Goal: Task Accomplishment & Management: Use online tool/utility

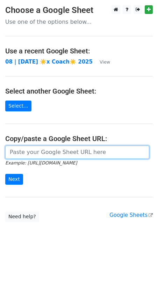
click at [43, 150] on input "url" at bounding box center [77, 152] width 144 height 13
paste input "https://docs.google.com/spreadsheets/d/1FT5KBgVDYkcR9gDxTy6tI8v6j7ipCaEIjOzgLU6…"
type input "https://docs.google.com/spreadsheets/d/1FT5KBgVDYkcR9gDxTy6tI8v6j7ipCaEIjOzgLU6…"
click at [5, 174] on input "Next" at bounding box center [14, 179] width 18 height 11
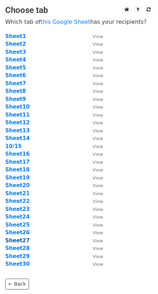
click at [23, 243] on strong "Sheet27" at bounding box center [17, 241] width 24 height 6
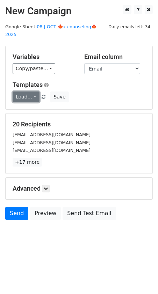
click at [32, 92] on link "Load..." at bounding box center [26, 97] width 27 height 11
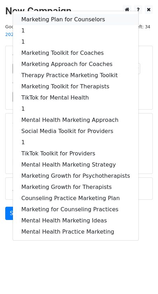
click at [64, 14] on link "Marketing Plan for Counselors" at bounding box center [76, 19] width 126 height 11
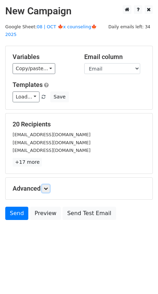
drag, startPoint x: 48, startPoint y: 179, endPoint x: 52, endPoint y: 180, distance: 3.9
click at [48, 187] on icon at bounding box center [46, 189] width 4 height 4
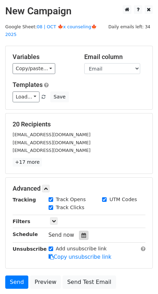
click at [81, 233] on icon at bounding box center [83, 235] width 5 height 5
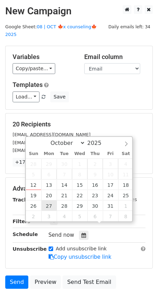
type input "2025-10-27 12:00"
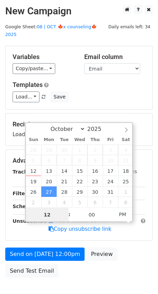
scroll to position [34, 0]
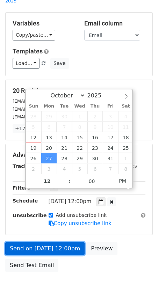
click at [26, 242] on link "Send on Oct 27 at 12:00pm" at bounding box center [44, 248] width 79 height 13
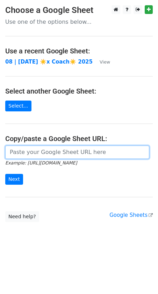
click at [53, 148] on input "url" at bounding box center [77, 152] width 144 height 13
paste input "https://docs.google.com/spreadsheets/d/1FT5KBgVDYkcR9gDxTy6tI8v6j7ipCaEIjOzgLU6…"
type input "https://docs.google.com/spreadsheets/d/1FT5KBgVDYkcR9gDxTy6tI8v6j7ipCaEIjOzgLU6…"
click at [5, 174] on input "Next" at bounding box center [14, 179] width 18 height 11
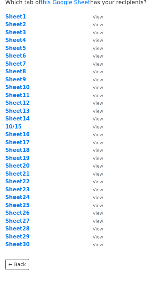
scroll to position [21, 0]
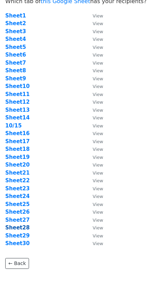
click at [24, 227] on strong "Sheet28" at bounding box center [17, 228] width 24 height 6
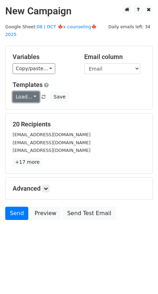
click at [31, 92] on link "Load..." at bounding box center [26, 97] width 27 height 11
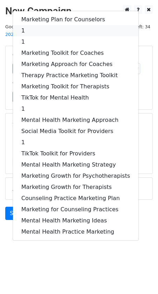
click at [60, 25] on link "1" at bounding box center [76, 30] width 126 height 11
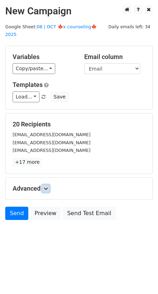
click at [43, 185] on link at bounding box center [46, 189] width 8 height 8
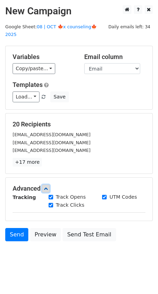
click at [47, 187] on icon at bounding box center [46, 189] width 4 height 4
click at [44, 185] on link at bounding box center [46, 189] width 8 height 8
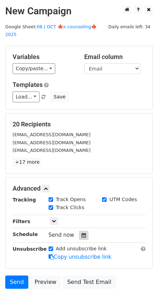
click at [84, 231] on div at bounding box center [83, 235] width 9 height 9
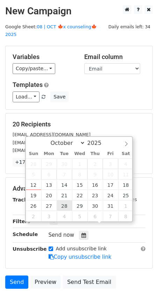
type input "2025-10-28 12:00"
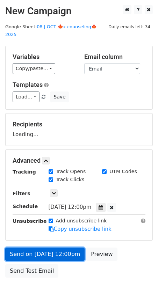
click at [57, 248] on link "Send on Oct 28 at 12:00pm" at bounding box center [44, 254] width 79 height 13
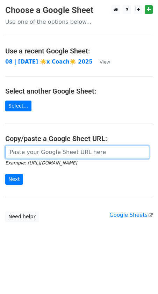
click at [58, 151] on input "url" at bounding box center [77, 152] width 144 height 13
paste input "[URL][DOMAIN_NAME]"
type input "[URL][DOMAIN_NAME]"
click at [5, 174] on input "Next" at bounding box center [14, 179] width 18 height 11
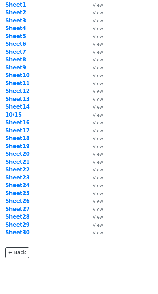
scroll to position [34, 0]
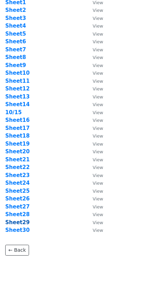
click at [23, 221] on strong "Sheet29" at bounding box center [17, 223] width 24 height 6
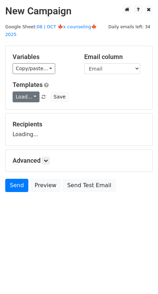
click at [26, 92] on link "Load..." at bounding box center [26, 97] width 27 height 11
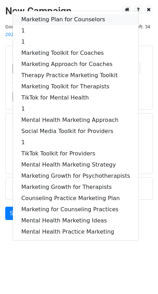
click at [59, 14] on link "Marketing Plan for Counselors" at bounding box center [76, 19] width 126 height 11
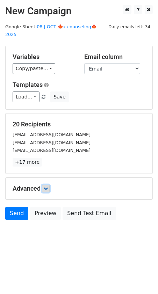
click at [48, 187] on icon at bounding box center [46, 189] width 4 height 4
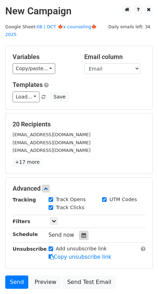
click at [82, 233] on icon at bounding box center [83, 235] width 5 height 5
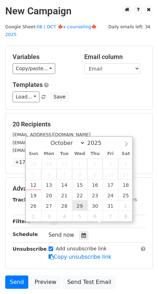
type input "2025-10-29 12:00"
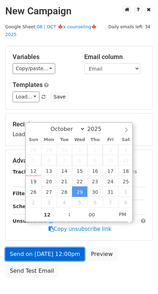
click at [66, 248] on link "Send on Oct 29 at 12:00pm" at bounding box center [44, 254] width 79 height 13
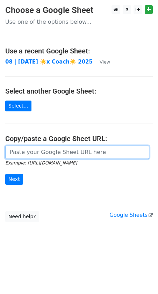
click at [46, 152] on input "url" at bounding box center [77, 152] width 144 height 13
paste input "https://docs.google.com/spreadsheets/d/1FT5KBgVDYkcR9gDxTy6tI8v6j7ipCaEIjOzgLU6…"
type input "https://docs.google.com/spreadsheets/d/1FT5KBgVDYkcR9gDxTy6tI8v6j7ipCaEIjOzgLU6…"
click at [5, 174] on input "Next" at bounding box center [14, 179] width 18 height 11
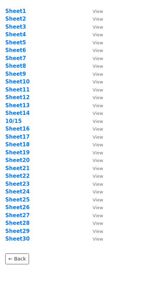
scroll to position [27, 0]
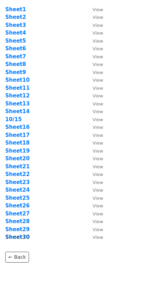
click at [20, 235] on strong "Sheet30" at bounding box center [17, 237] width 24 height 6
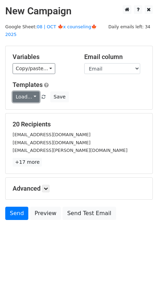
click at [32, 92] on link "Load..." at bounding box center [26, 97] width 27 height 11
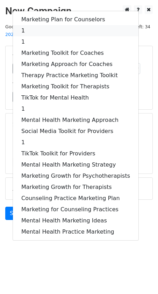
click at [50, 25] on link "1" at bounding box center [76, 30] width 126 height 11
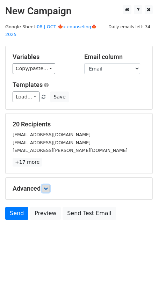
click at [48, 187] on icon at bounding box center [46, 189] width 4 height 4
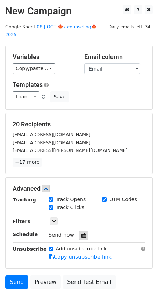
click at [81, 233] on icon at bounding box center [83, 235] width 5 height 5
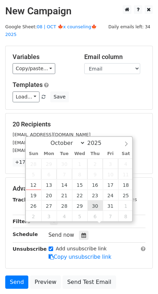
type input "2025-10-30 12:00"
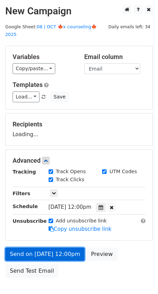
click at [65, 248] on link "Send on Oct 30 at 12:00pm" at bounding box center [44, 254] width 79 height 13
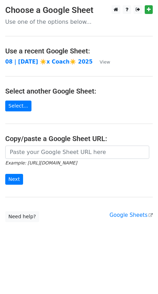
click at [57, 144] on main "Choose a Google Sheet Use one of the options below... Use a recent Google Sheet…" at bounding box center [79, 113] width 158 height 217
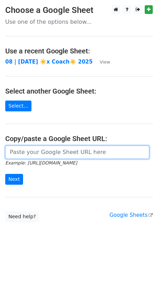
click at [57, 148] on input "url" at bounding box center [77, 152] width 144 height 13
paste input "https://docs.google.com/spreadsheets/d/1FT5KBgVDYkcR9gDxTy6tI8v6j7ipCaEIjOzgLU6…"
type input "https://docs.google.com/spreadsheets/d/1FT5KBgVDYkcR9gDxTy6tI8v6j7ipCaEIjOzgLU6…"
click at [5, 174] on input "Next" at bounding box center [14, 179] width 18 height 11
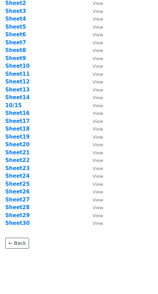
scroll to position [51, 0]
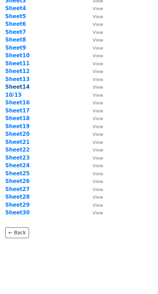
click at [21, 86] on strong "Sheet14" at bounding box center [17, 87] width 24 height 6
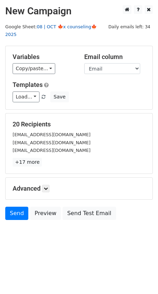
click at [56, 26] on link "08 | OCT 🍁x counseling🍁 2025" at bounding box center [51, 30] width 92 height 13
click at [50, 185] on link at bounding box center [46, 189] width 8 height 8
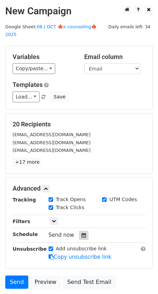
click at [81, 233] on icon at bounding box center [83, 235] width 5 height 5
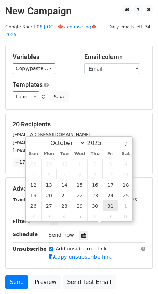
type input "2025-10-31 12:00"
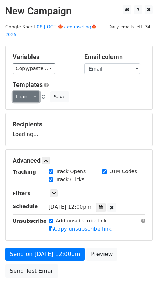
click at [32, 92] on link "Load..." at bounding box center [26, 97] width 27 height 11
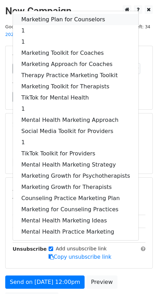
click at [50, 14] on link "Marketing Plan for Counselors" at bounding box center [76, 19] width 126 height 11
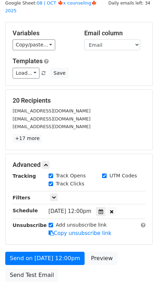
scroll to position [61, 0]
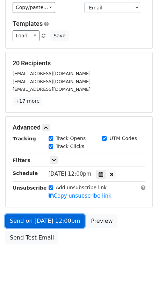
click at [44, 215] on link "Send on Oct 31 at 12:00pm" at bounding box center [44, 221] width 79 height 13
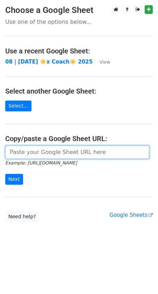
click at [51, 151] on input "url" at bounding box center [77, 152] width 144 height 13
paste input "[URL][DOMAIN_NAME]"
type input "[URL][DOMAIN_NAME]"
click at [5, 174] on input "Next" at bounding box center [14, 179] width 18 height 11
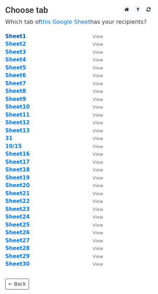
click at [18, 36] on strong "Sheet1" at bounding box center [15, 36] width 21 height 6
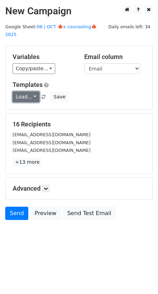
click at [22, 92] on link "Load..." at bounding box center [26, 97] width 27 height 11
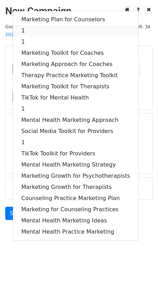
click at [49, 25] on link "1" at bounding box center [76, 30] width 126 height 11
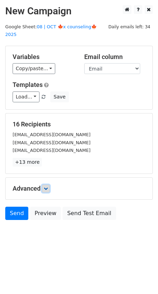
click at [48, 187] on icon at bounding box center [46, 189] width 4 height 4
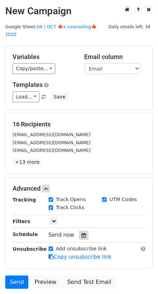
click at [80, 231] on div at bounding box center [83, 235] width 9 height 9
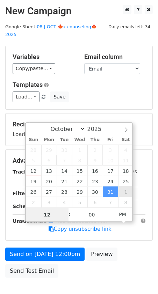
type input "2025-11-01 12:00"
select select "10"
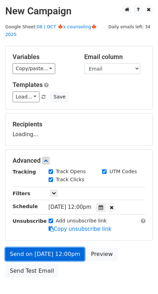
click at [41, 248] on link "Send on Nov 1 at 12:00pm" at bounding box center [44, 254] width 79 height 13
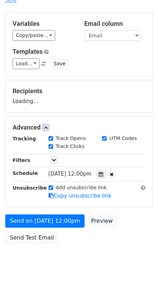
scroll to position [34, 0]
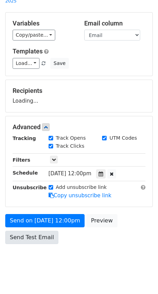
drag, startPoint x: 28, startPoint y: 242, endPoint x: 28, endPoint y: 231, distance: 10.8
click at [28, 242] on body "New Campaign Daily emails left: 34 Google Sheet: 08 | OCT 🍁x counseling🍁 2025 V…" at bounding box center [79, 124] width 158 height 304
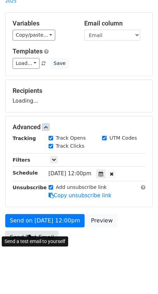
click at [28, 231] on link "Send Test Email" at bounding box center [31, 237] width 53 height 13
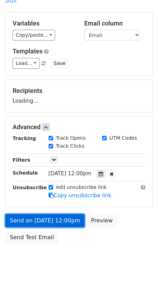
click at [29, 214] on link "Send on Nov 1 at 12:00pm" at bounding box center [44, 220] width 79 height 13
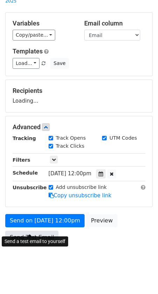
click at [24, 231] on link "Send Test Email" at bounding box center [31, 237] width 53 height 13
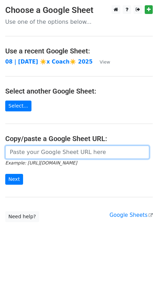
click at [67, 153] on input "url" at bounding box center [77, 152] width 144 height 13
paste input "[URL][DOMAIN_NAME]"
type input "[URL][DOMAIN_NAME]"
click at [5, 174] on input "Next" at bounding box center [14, 179] width 18 height 11
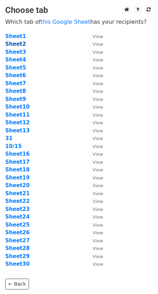
click at [16, 44] on strong "Sheet2" at bounding box center [15, 44] width 21 height 6
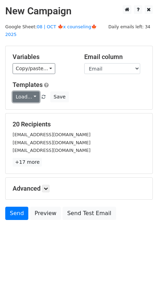
click at [28, 92] on link "Load..." at bounding box center [26, 97] width 27 height 11
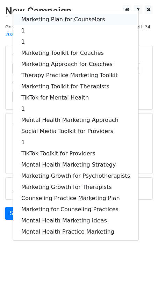
click at [49, 14] on link "Marketing Plan for Counselors" at bounding box center [76, 19] width 126 height 11
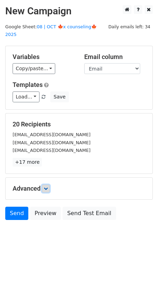
click at [47, 187] on icon at bounding box center [46, 189] width 4 height 4
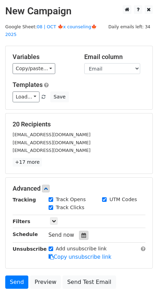
click at [81, 233] on icon at bounding box center [83, 235] width 5 height 5
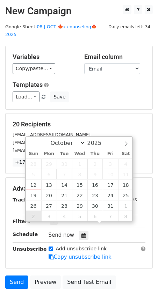
type input "[DATE] 12:00"
select select "10"
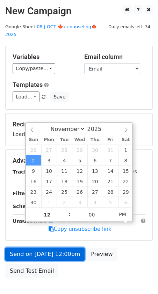
click at [34, 248] on link "Send on Nov 2 at 12:00pm" at bounding box center [44, 254] width 79 height 13
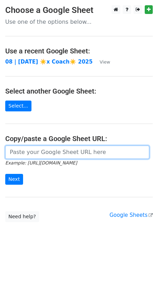
click at [48, 151] on input "url" at bounding box center [77, 152] width 144 height 13
paste input "https://docs.google.com/spreadsheets/d/1FT5KBgVDYkcR9gDxTy6tI8v6j7ipCaEIjOzgLU6…"
type input "https://docs.google.com/spreadsheets/d/1FT5KBgVDYkcR9gDxTy6tI8v6j7ipCaEIjOzgLU6…"
click at [5, 174] on input "Next" at bounding box center [14, 179] width 18 height 11
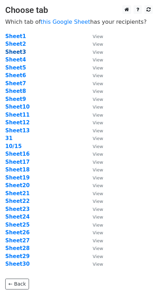
click at [10, 51] on strong "Sheet3" at bounding box center [15, 52] width 21 height 6
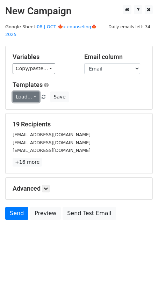
click at [28, 92] on link "Load..." at bounding box center [26, 97] width 27 height 11
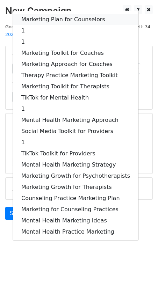
click at [46, 14] on link "Marketing Plan for Counselors" at bounding box center [76, 19] width 126 height 11
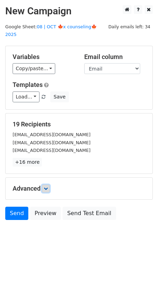
click at [45, 187] on icon at bounding box center [46, 189] width 4 height 4
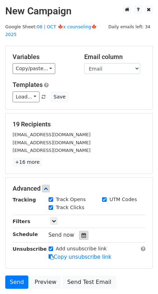
click at [81, 233] on icon at bounding box center [83, 235] width 5 height 5
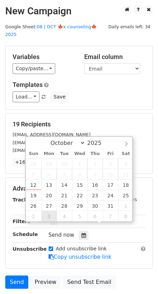
type input "2025-11-03 12:00"
select select "10"
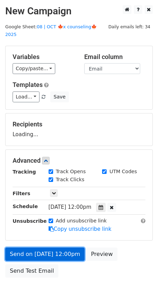
click at [42, 251] on link "Send on Nov 3 at 12:00pm" at bounding box center [44, 254] width 79 height 13
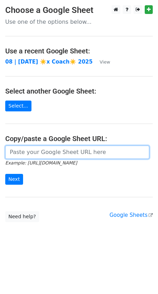
click at [64, 156] on input "url" at bounding box center [77, 152] width 144 height 13
paste input "[URL][DOMAIN_NAME]"
type input "[URL][DOMAIN_NAME]"
click at [5, 174] on input "Next" at bounding box center [14, 179] width 18 height 11
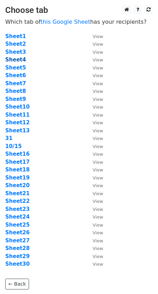
click at [18, 58] on strong "Sheet4" at bounding box center [15, 60] width 21 height 6
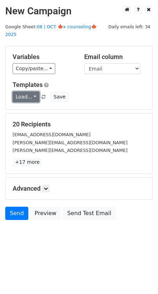
click at [23, 92] on link "Load..." at bounding box center [26, 97] width 27 height 11
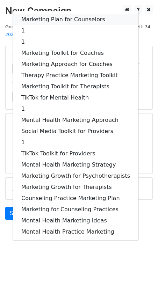
click at [60, 14] on link "Marketing Plan for Counselors" at bounding box center [76, 19] width 126 height 11
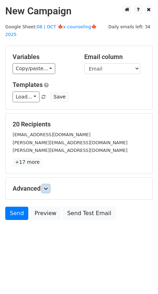
click at [47, 185] on link at bounding box center [46, 189] width 8 height 8
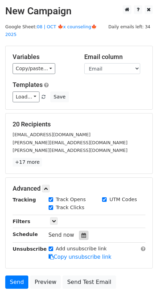
click at [81, 233] on icon at bounding box center [83, 235] width 5 height 5
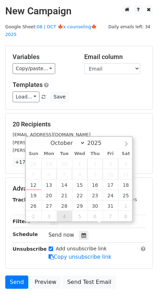
type input "2025-11-04 12:00"
select select "10"
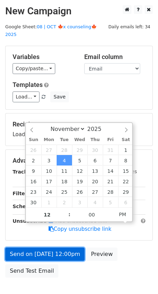
click at [57, 248] on link "Send on Nov 4 at 12:00pm" at bounding box center [44, 254] width 79 height 13
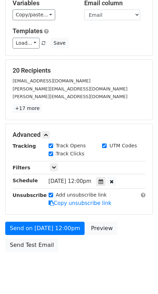
scroll to position [61, 0]
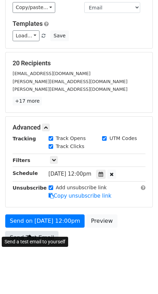
click at [22, 234] on link "Send Test Email" at bounding box center [31, 237] width 53 height 13
click at [10, 231] on link "Send Test Email" at bounding box center [31, 237] width 53 height 13
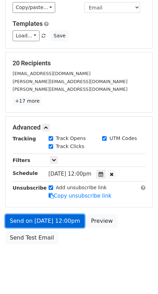
click at [25, 215] on link "Send on Nov 4 at 12:00pm" at bounding box center [44, 221] width 79 height 13
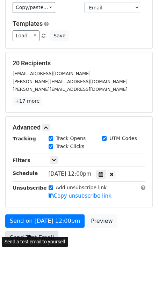
click at [24, 231] on link "Send Test Email" at bounding box center [31, 237] width 53 height 13
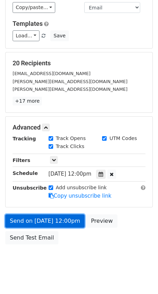
click at [30, 215] on link "Send on Nov 4 at 12:00pm" at bounding box center [44, 221] width 79 height 13
